Goal: Information Seeking & Learning: Learn about a topic

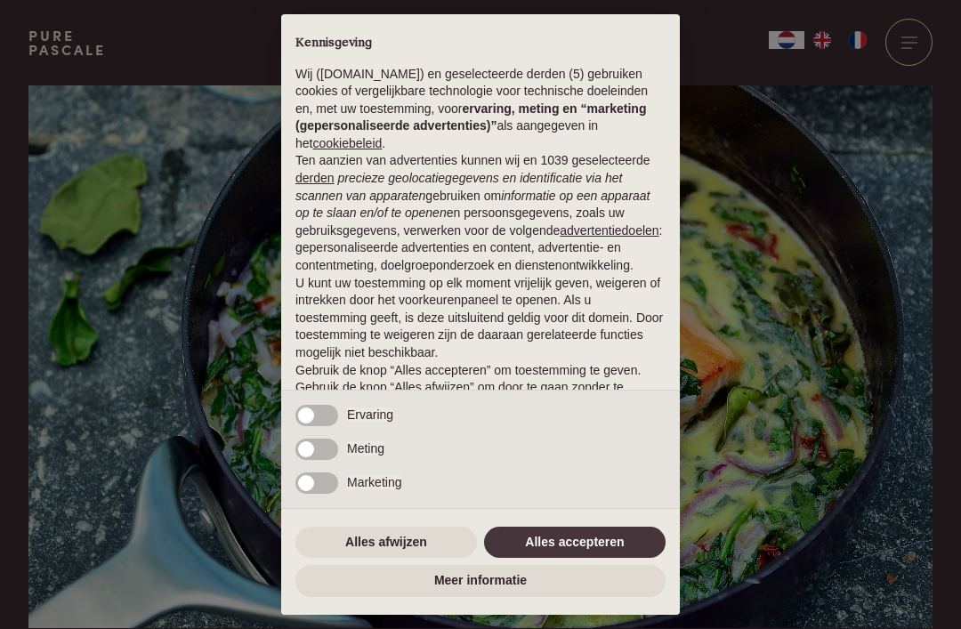
click at [400, 540] on button "Alles afwijzen" at bounding box center [385, 543] width 181 height 32
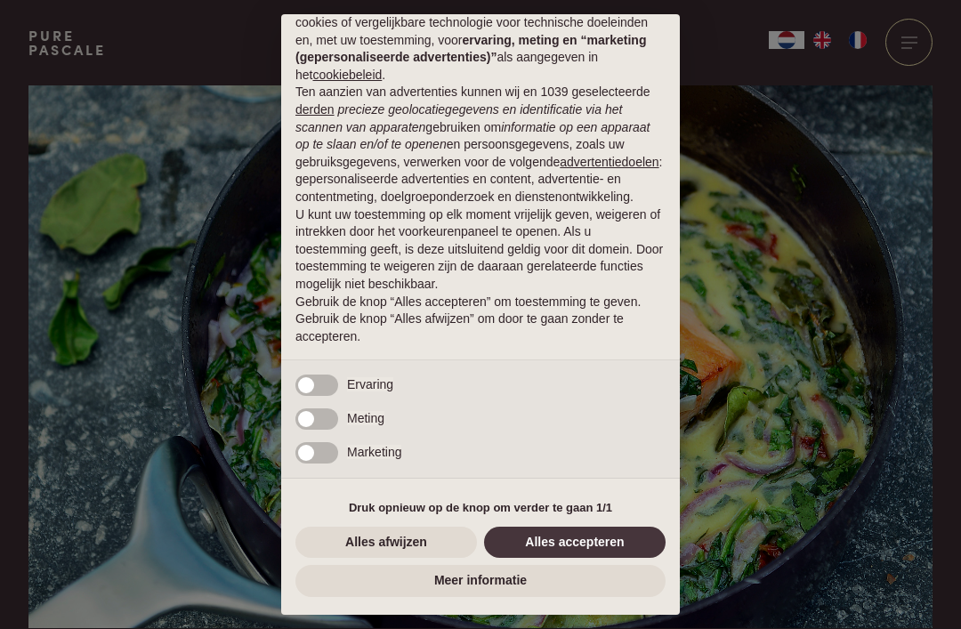
click at [411, 547] on button "Alles afwijzen" at bounding box center [385, 543] width 181 height 32
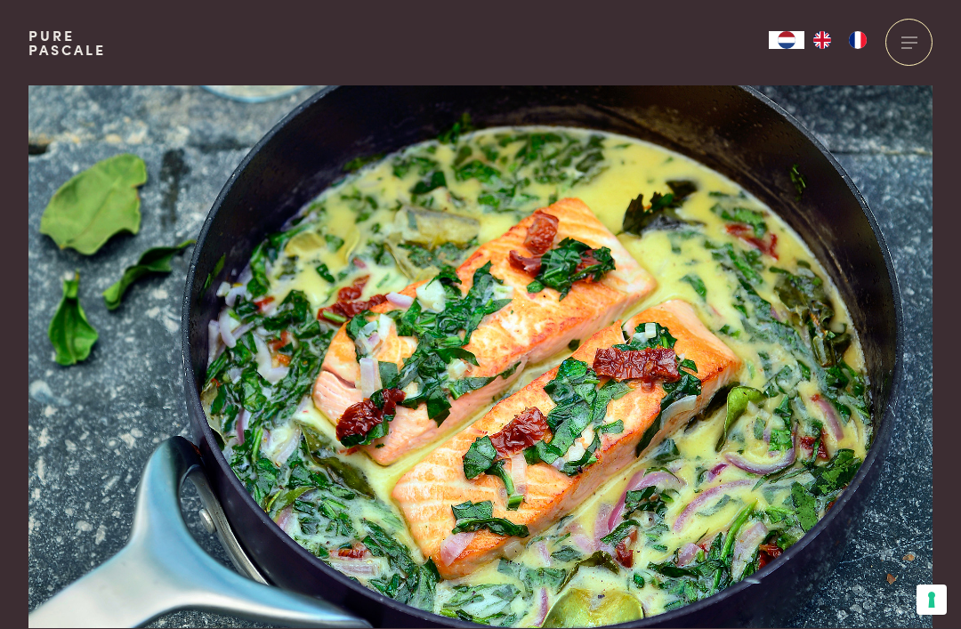
click at [407, 549] on img at bounding box center [480, 356] width 904 height 543
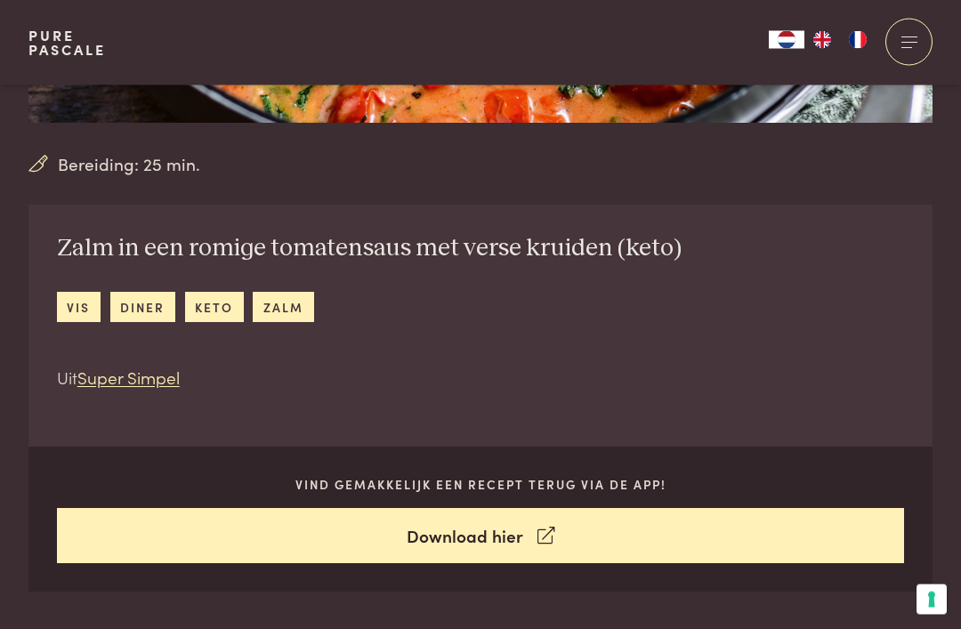
scroll to position [577, 0]
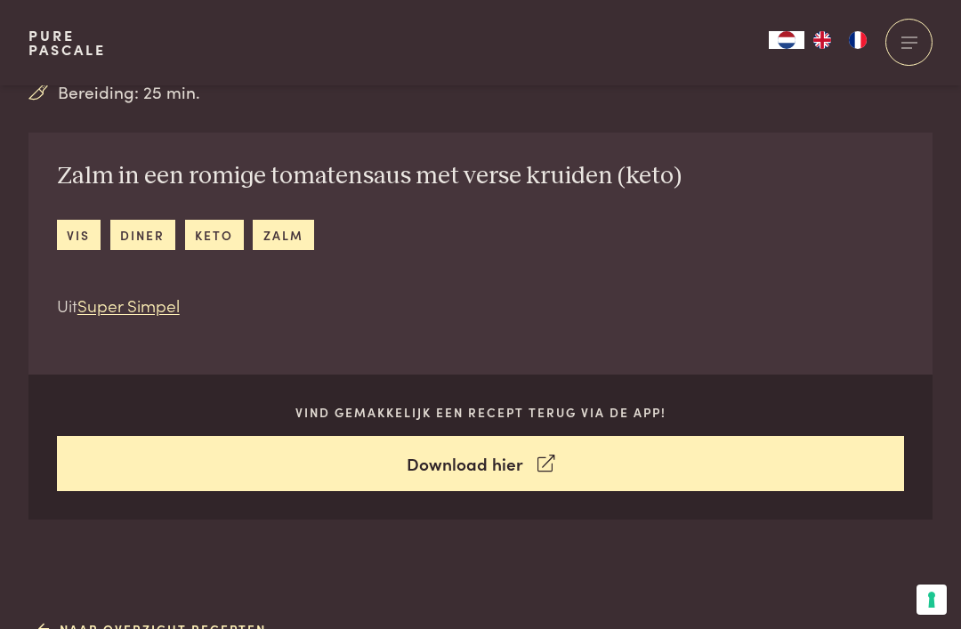
click at [60, 47] on link "Pure Pascale" at bounding box center [66, 42] width 77 height 28
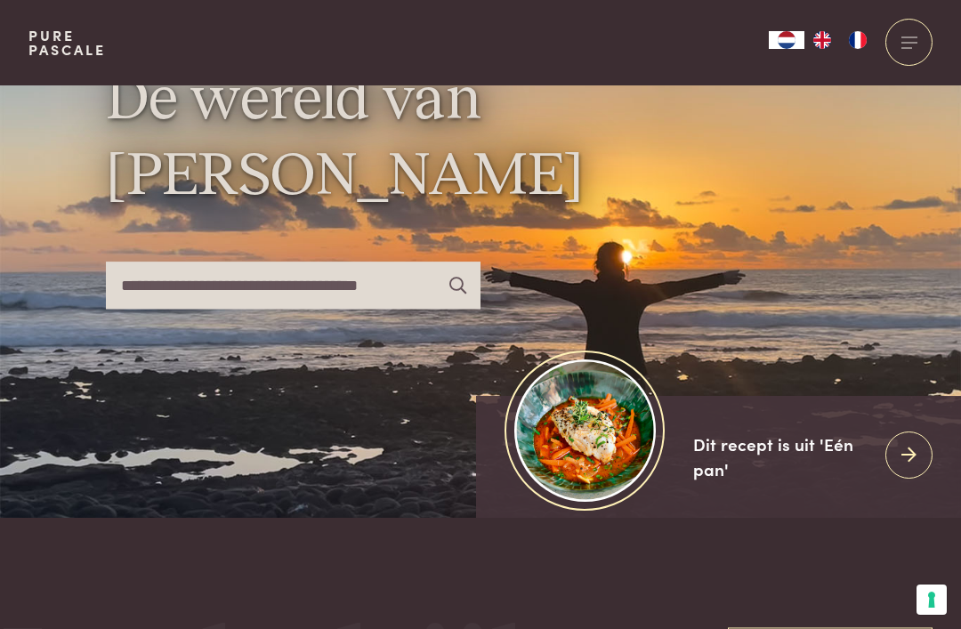
scroll to position [97, 0]
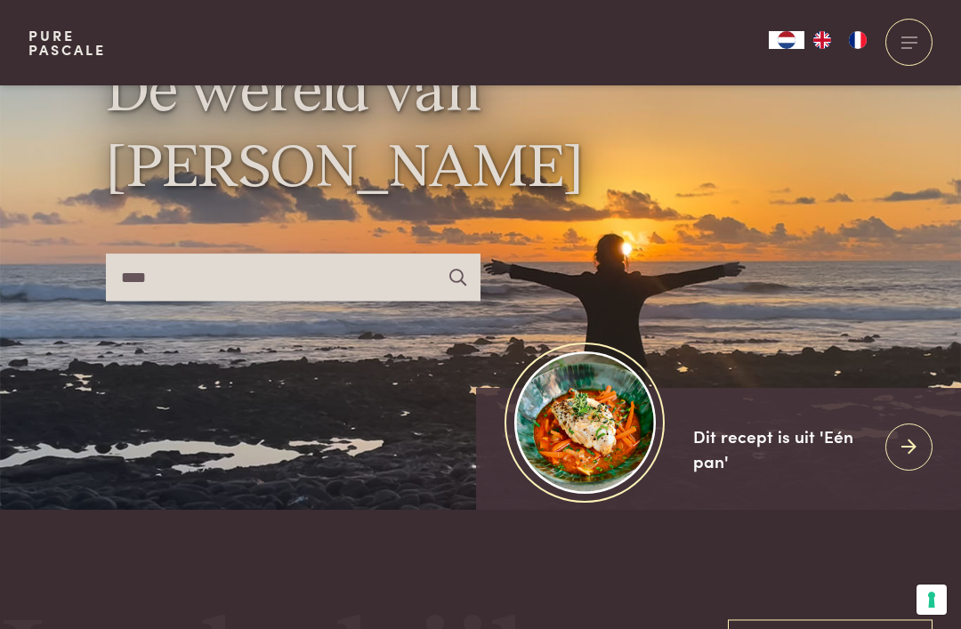
type input "****"
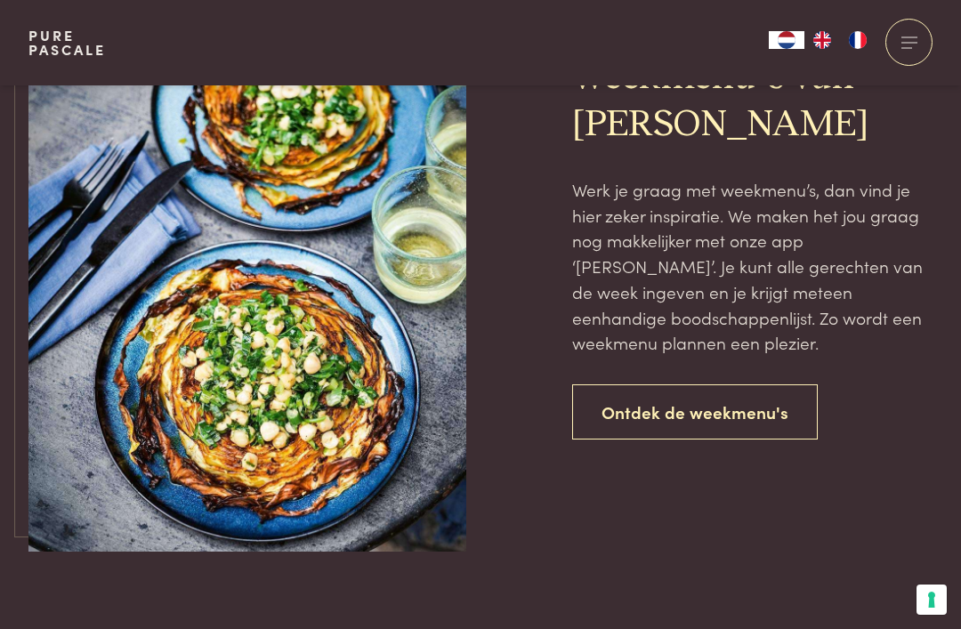
scroll to position [2452, 0]
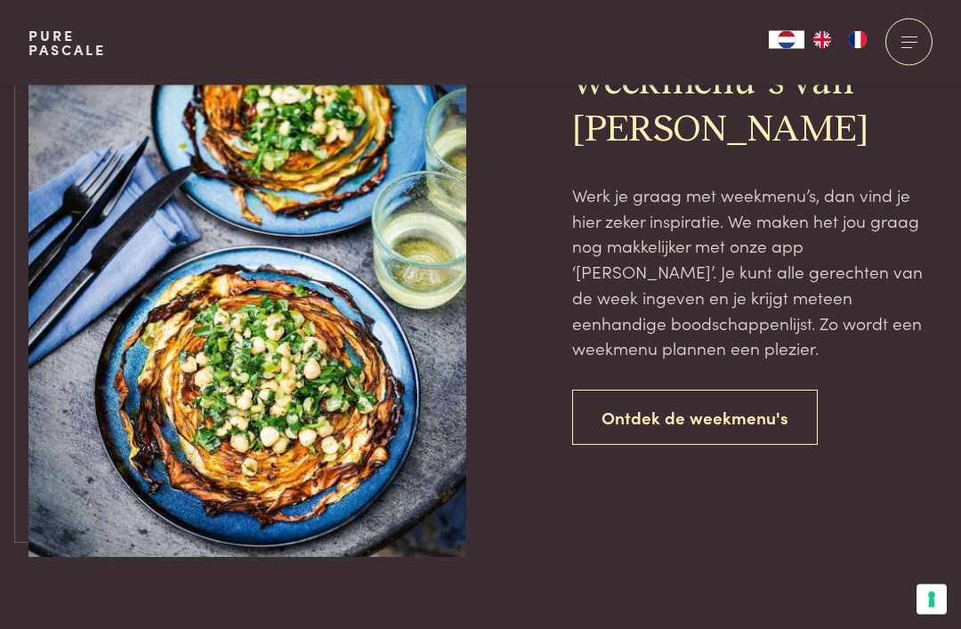
click at [695, 397] on link "Ontdek de weekmenu's" at bounding box center [695, 419] width 246 height 56
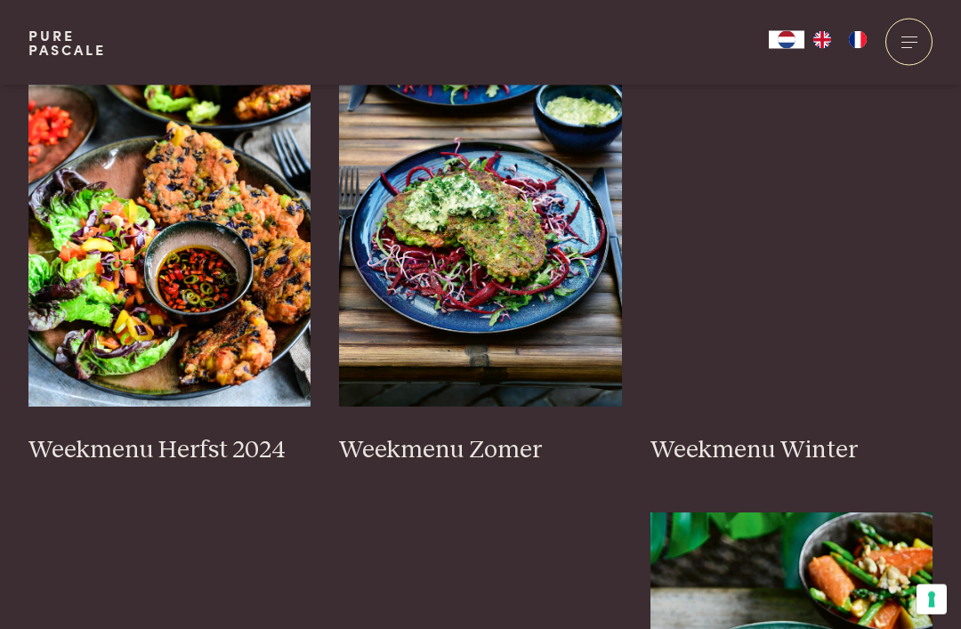
scroll to position [554, 0]
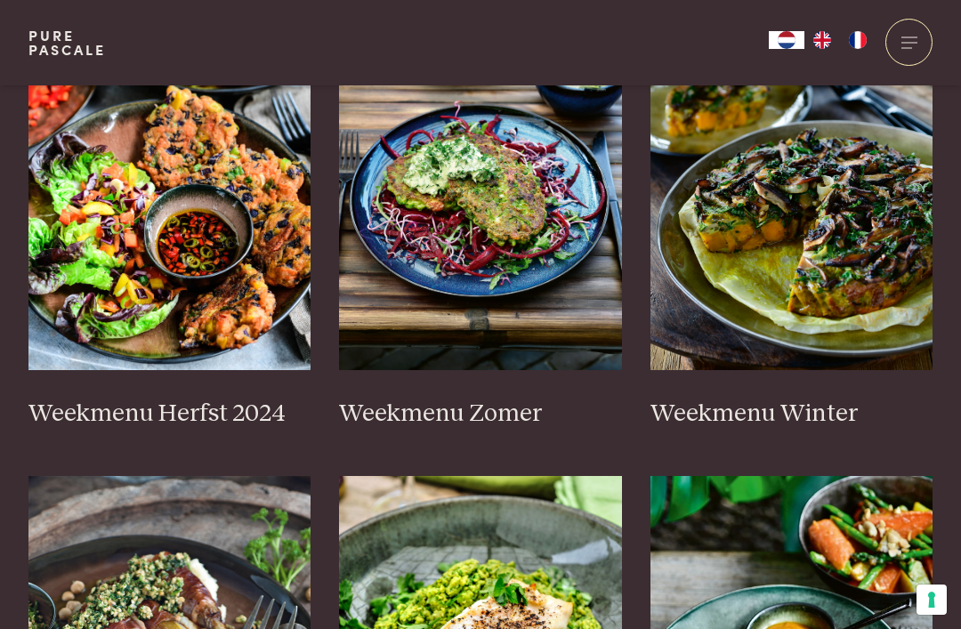
click at [140, 147] on img at bounding box center [169, 192] width 283 height 356
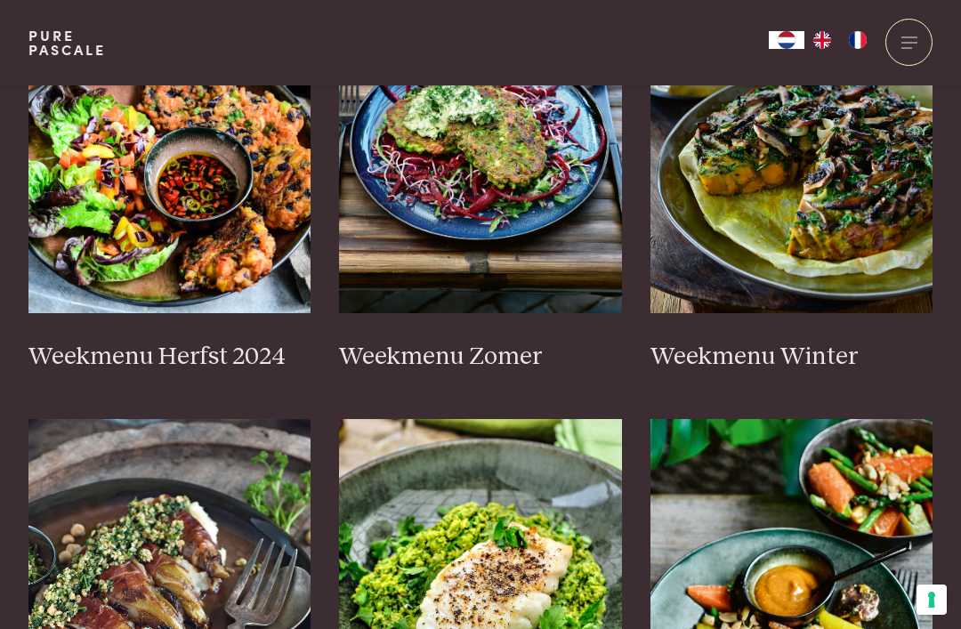
click at [571, 205] on img at bounding box center [480, 135] width 283 height 356
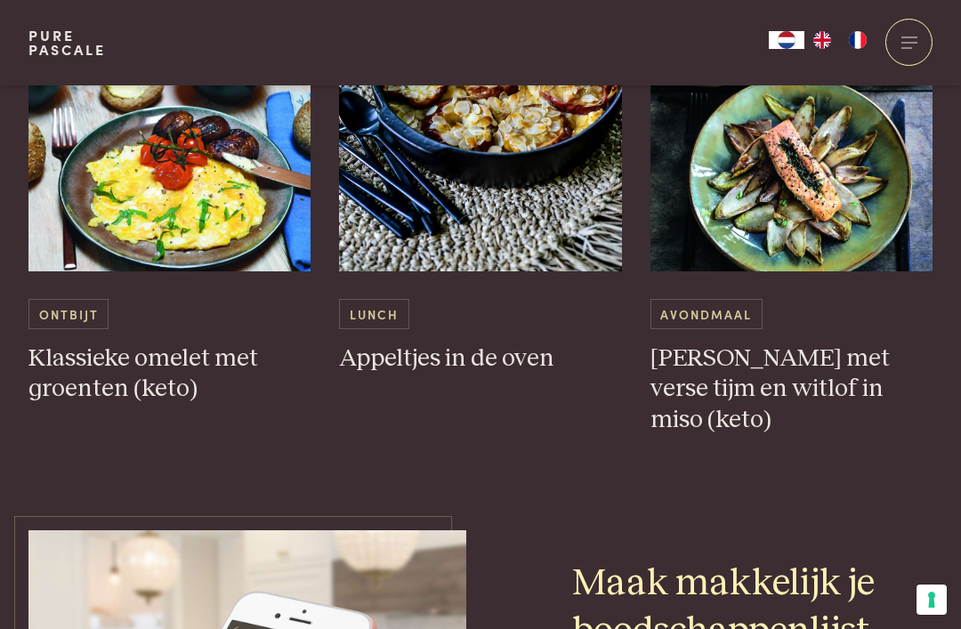
scroll to position [5447, 0]
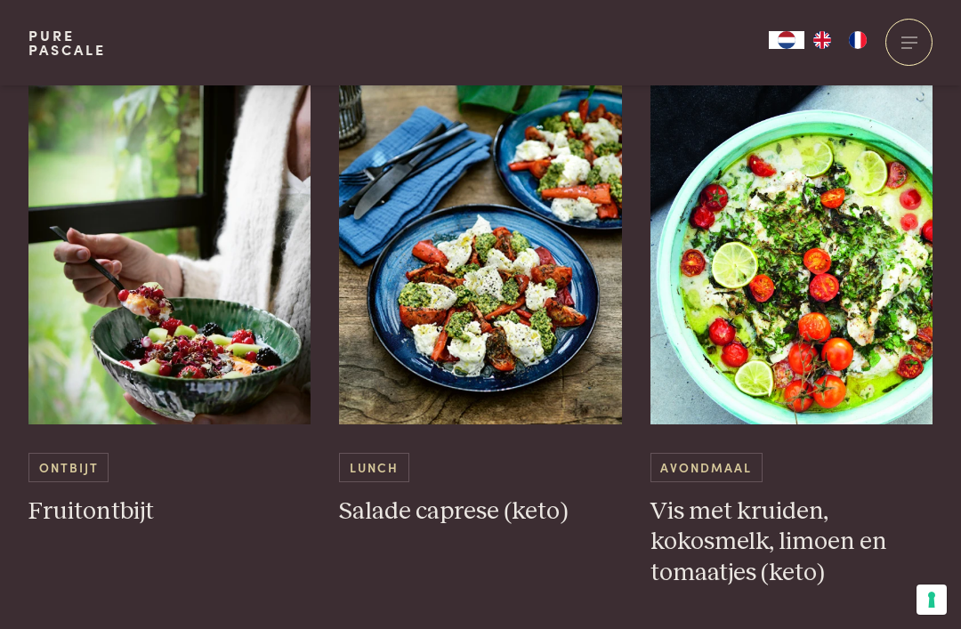
scroll to position [979, 0]
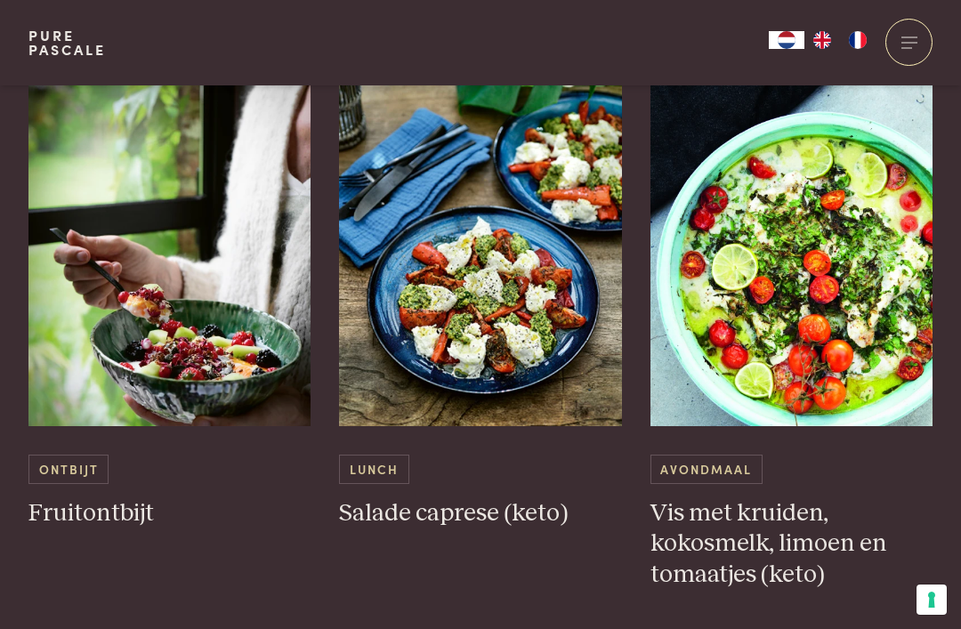
click at [875, 348] on img at bounding box center [791, 248] width 283 height 356
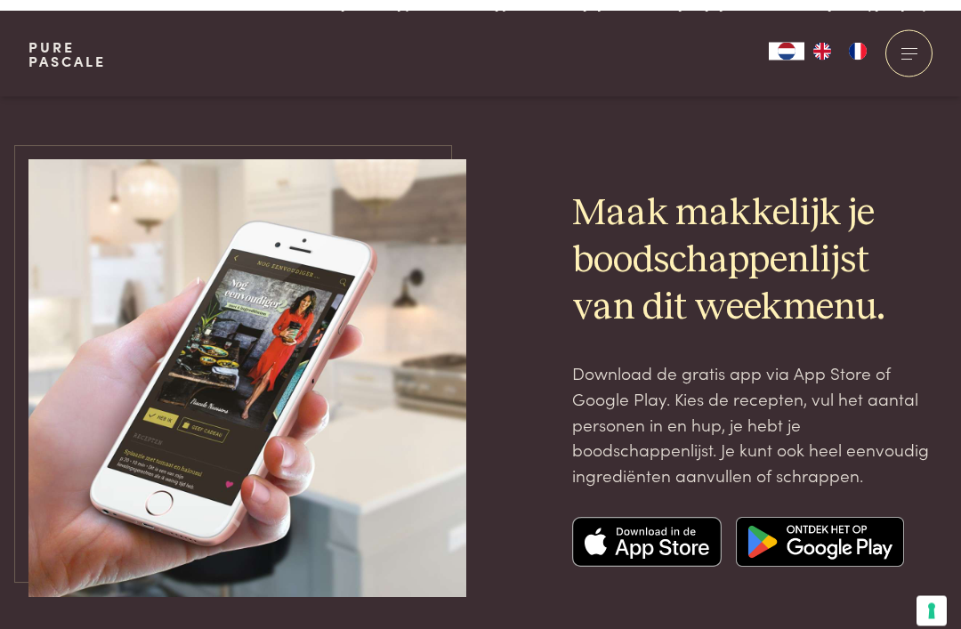
scroll to position [5813, 0]
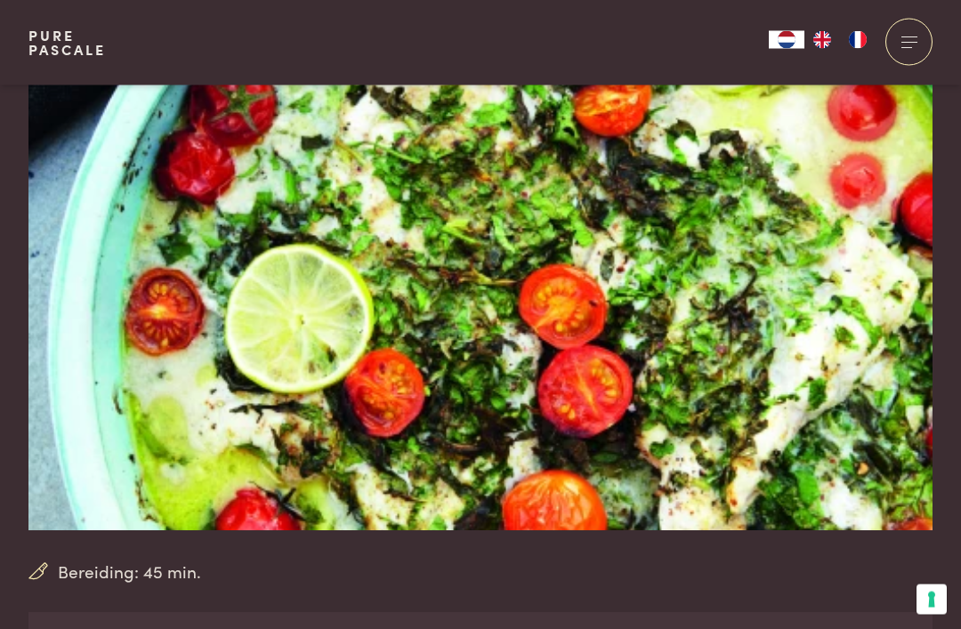
scroll to position [56, 0]
